Goal: Task Accomplishment & Management: Use online tool/utility

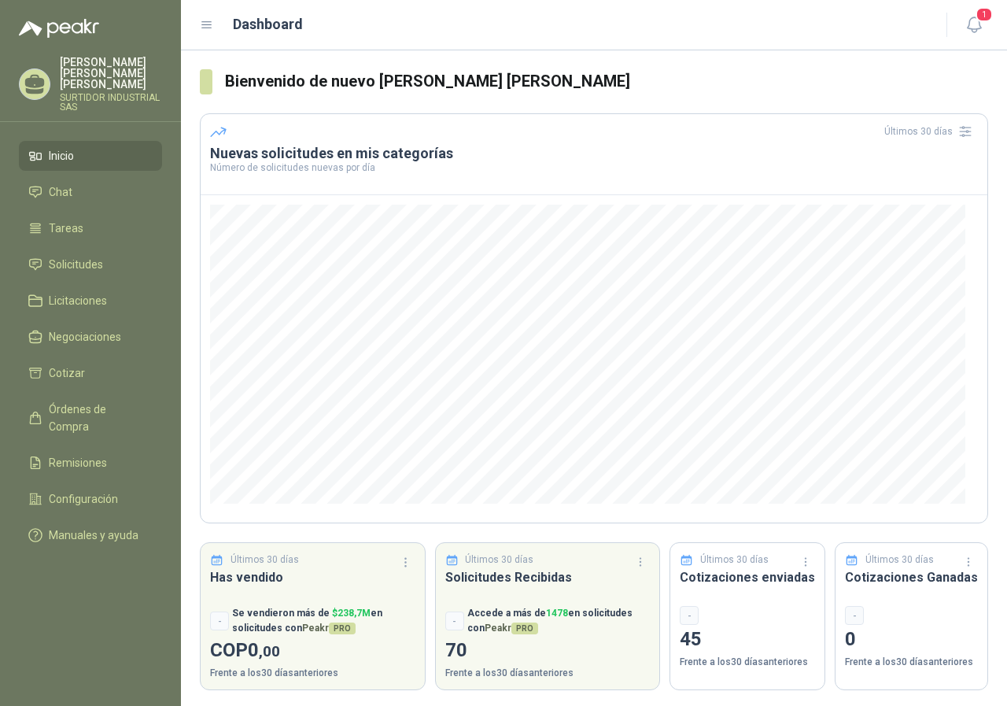
scroll to position [3, 0]
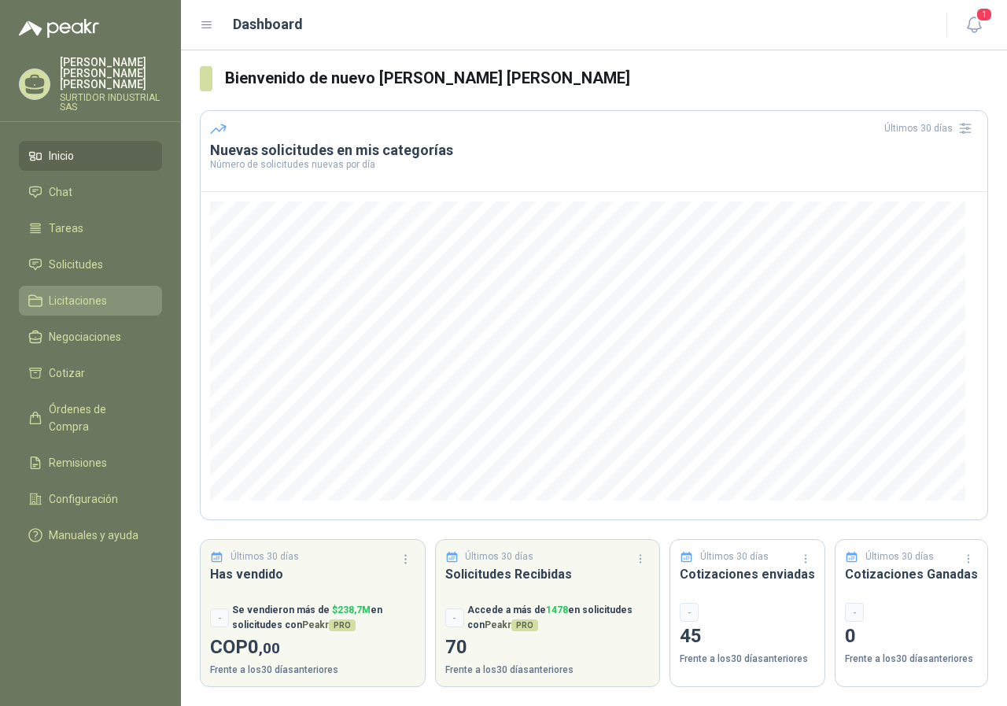
click at [87, 301] on link "Licitaciones" at bounding box center [90, 301] width 143 height 30
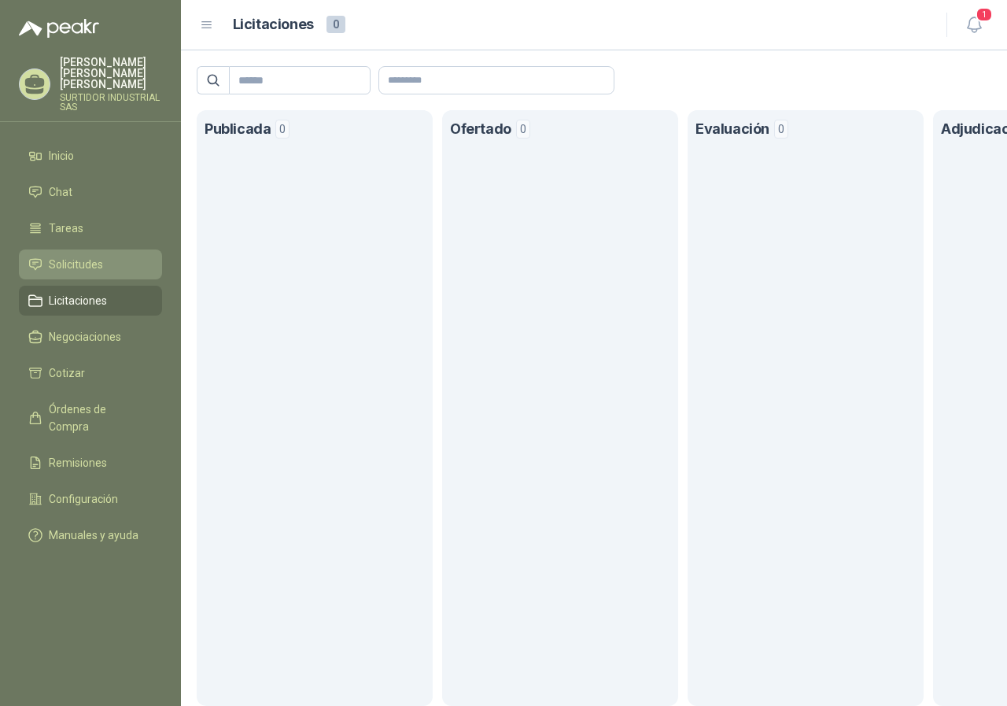
click at [42, 249] on link "Solicitudes" at bounding box center [90, 264] width 143 height 30
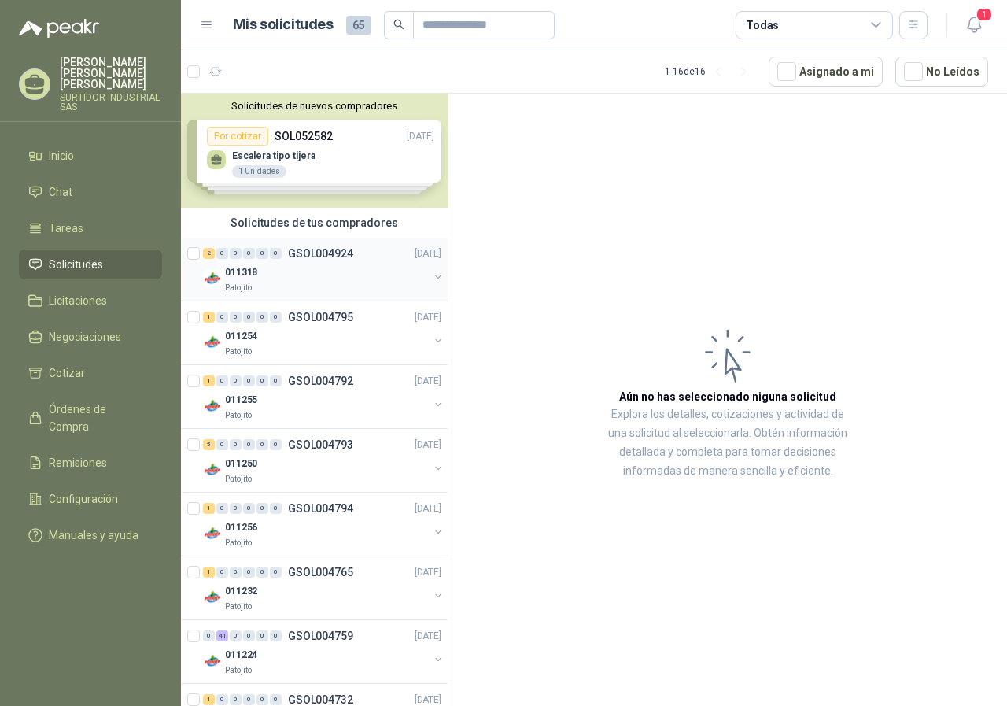
click at [326, 262] on div "2 0 0 0 0 0 GSOL004924 [DATE]" at bounding box center [324, 253] width 242 height 19
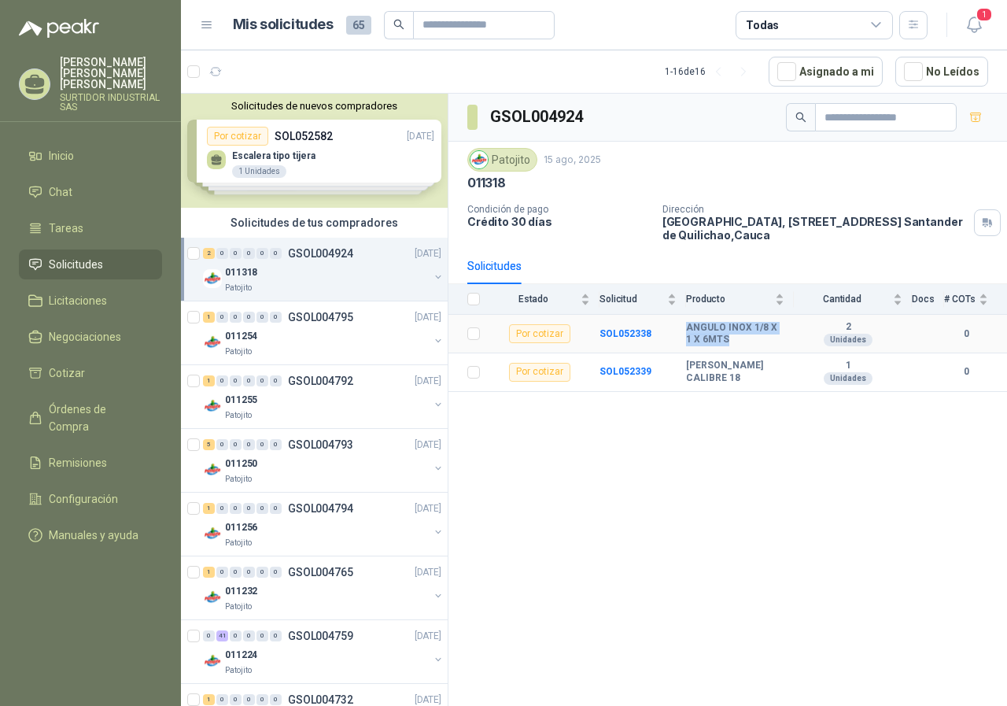
drag, startPoint x: 684, startPoint y: 330, endPoint x: 727, endPoint y: 342, distance: 44.9
click at [727, 342] on tr "Por cotizar SOL052338 [PERSON_NAME] INOX 1/8 X 1 X 6MTS 2 Unidades 0" at bounding box center [728, 334] width 559 height 39
copy tr "ANGULO INOX 1/8 X 1 X 6MTS"
drag, startPoint x: 687, startPoint y: 366, endPoint x: 748, endPoint y: 390, distance: 65.3
click at [748, 384] on b "[PERSON_NAME] CALIBRE 18" at bounding box center [735, 372] width 98 height 24
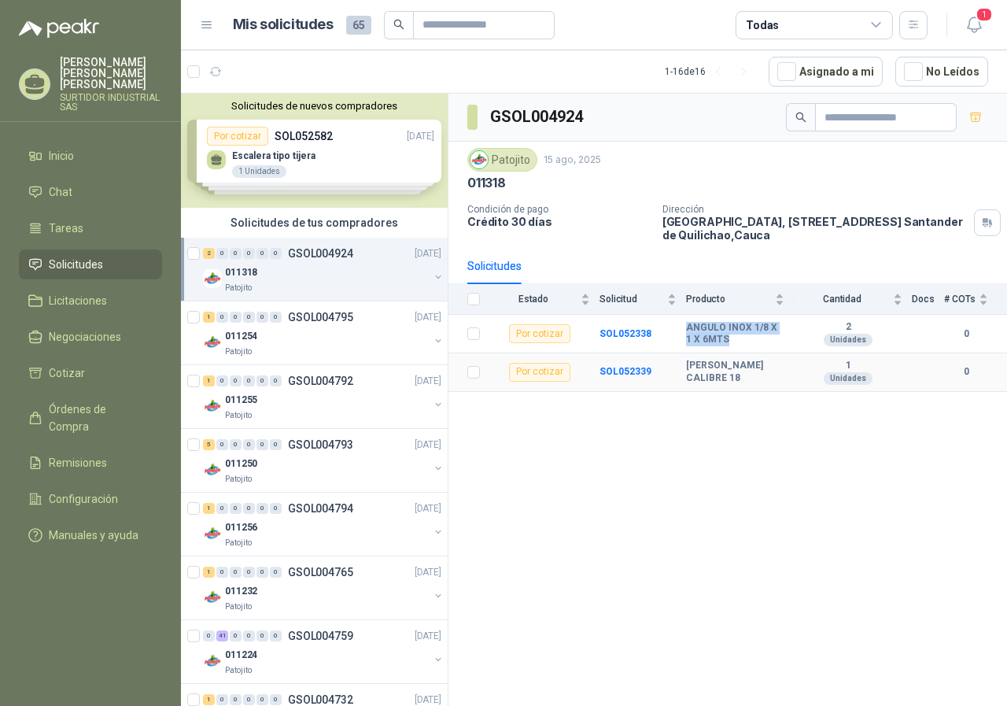
copy b "[PERSON_NAME] CALIBRE 18"
